Goal: Navigation & Orientation: Find specific page/section

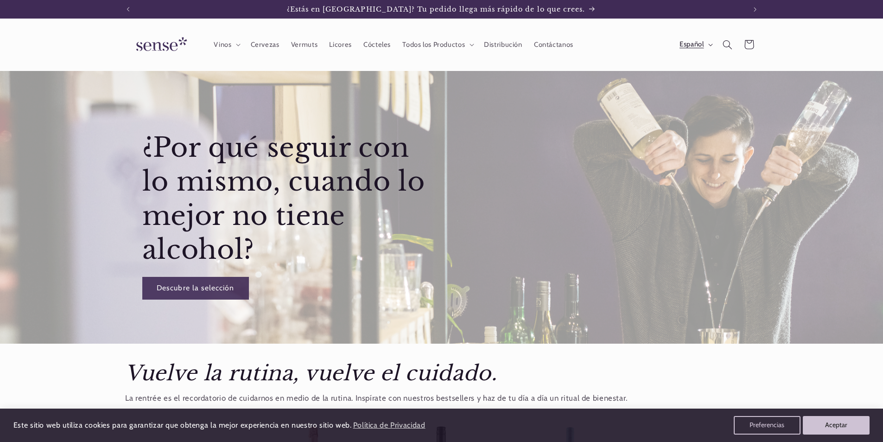
click at [708, 45] on icon "button" at bounding box center [710, 45] width 5 height 3
click at [688, 104] on link "English" at bounding box center [687, 110] width 58 height 21
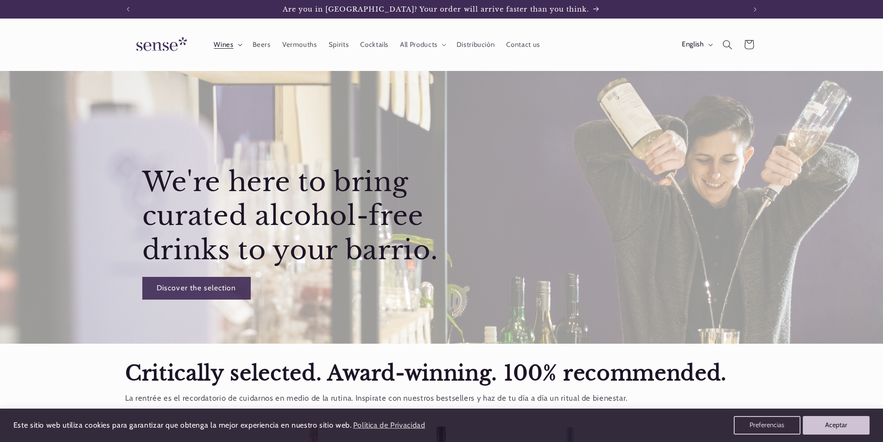
click at [237, 46] on summary "Wines" at bounding box center [227, 44] width 38 height 20
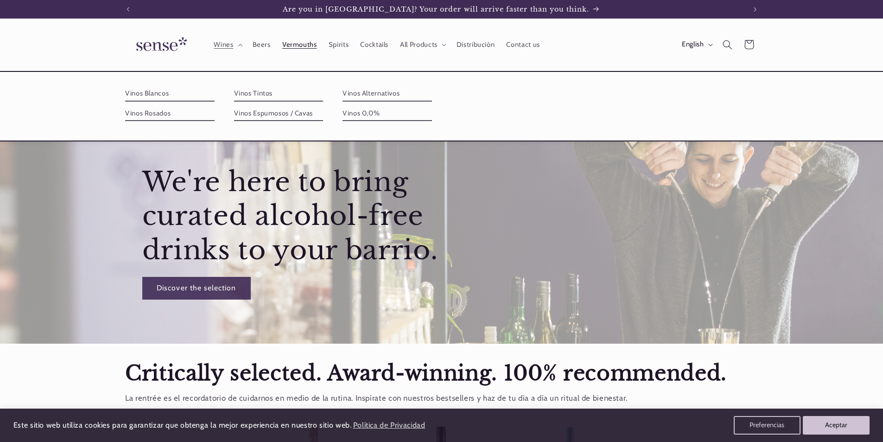
click at [290, 47] on span "Vermouths" at bounding box center [299, 44] width 35 height 9
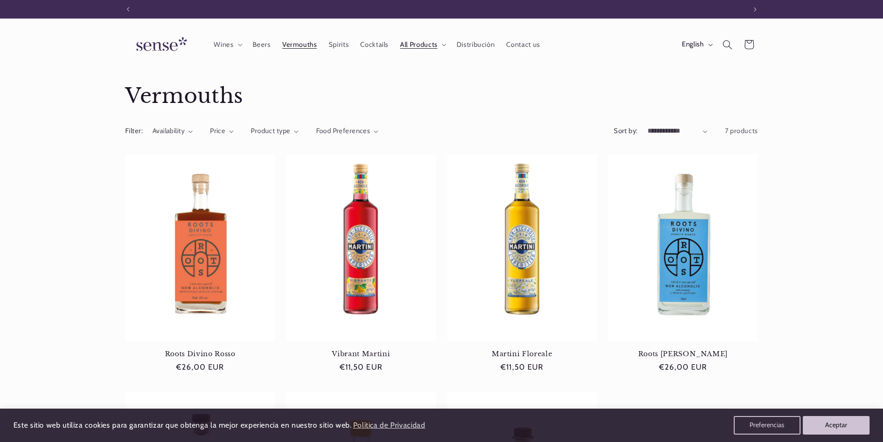
scroll to position [0, 618]
